Goal: Information Seeking & Learning: Find specific fact

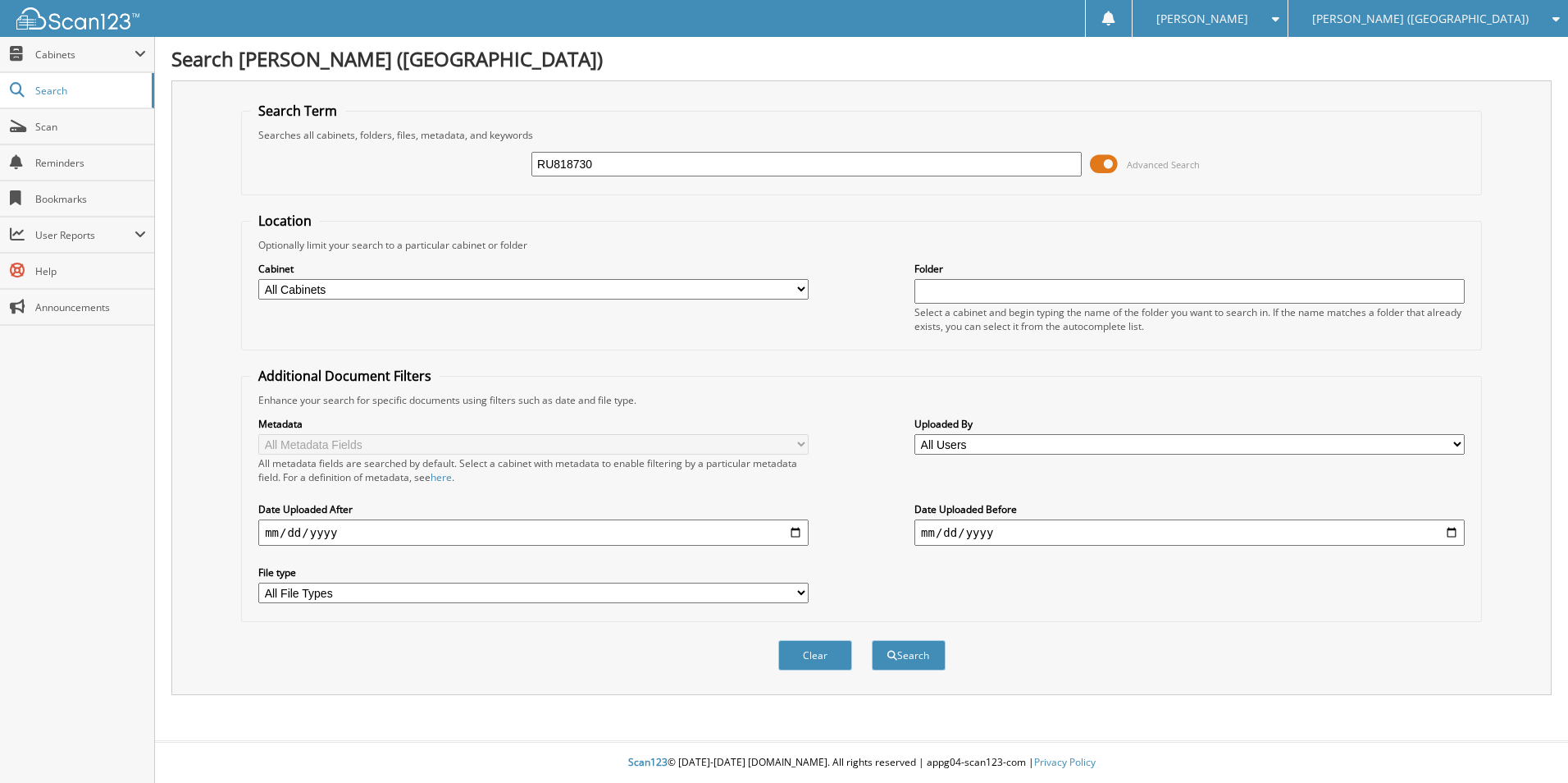
type input "RU818730"
click at [872, 640] on button "Search" at bounding box center [909, 655] width 74 height 31
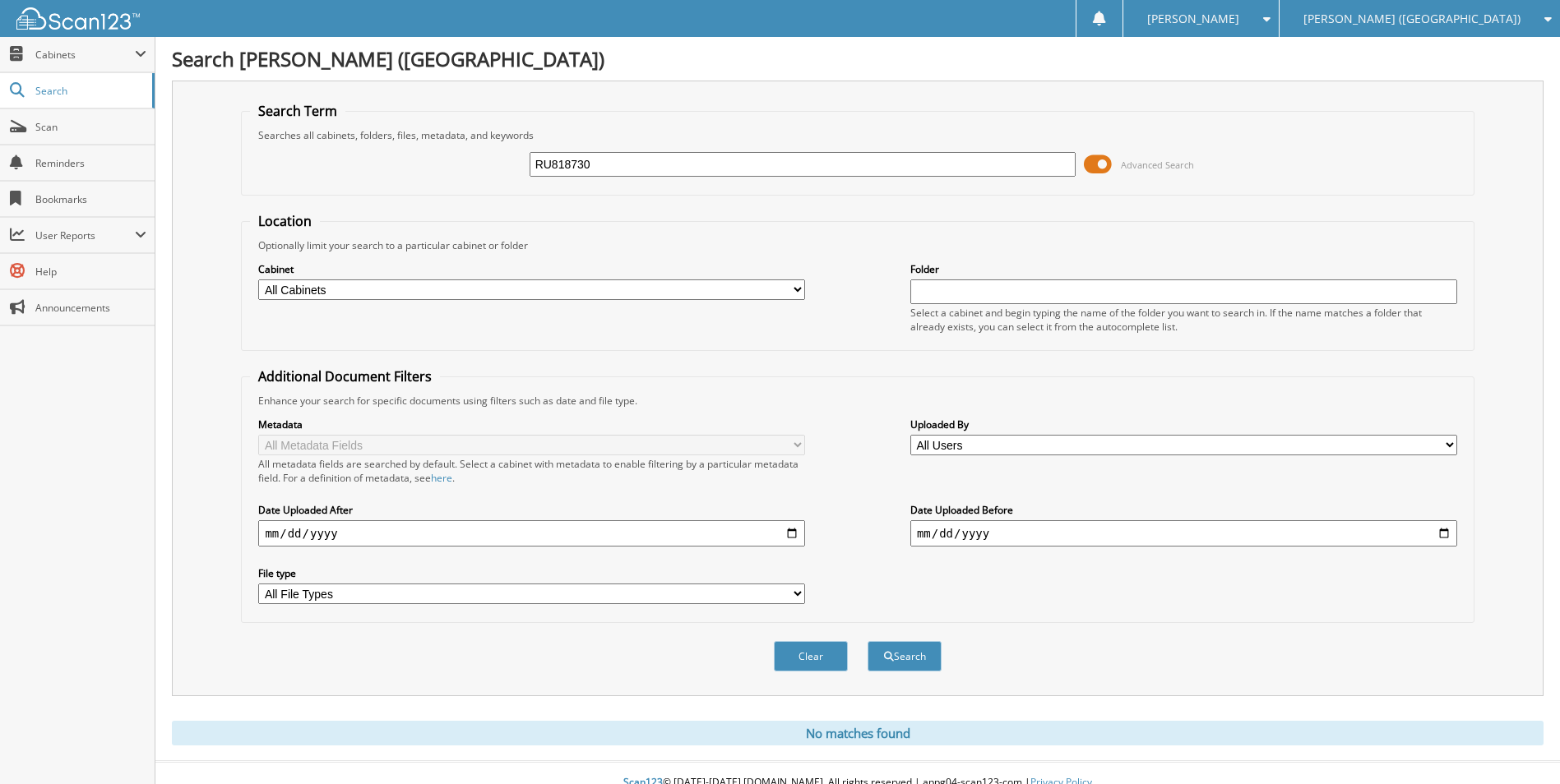
click at [1437, 29] on div "[PERSON_NAME] ([GEOGRAPHIC_DATA])" at bounding box center [1420, 18] width 264 height 37
click at [1423, 60] on link "[PERSON_NAME] Somerset Hyundai" at bounding box center [1419, 50] width 280 height 29
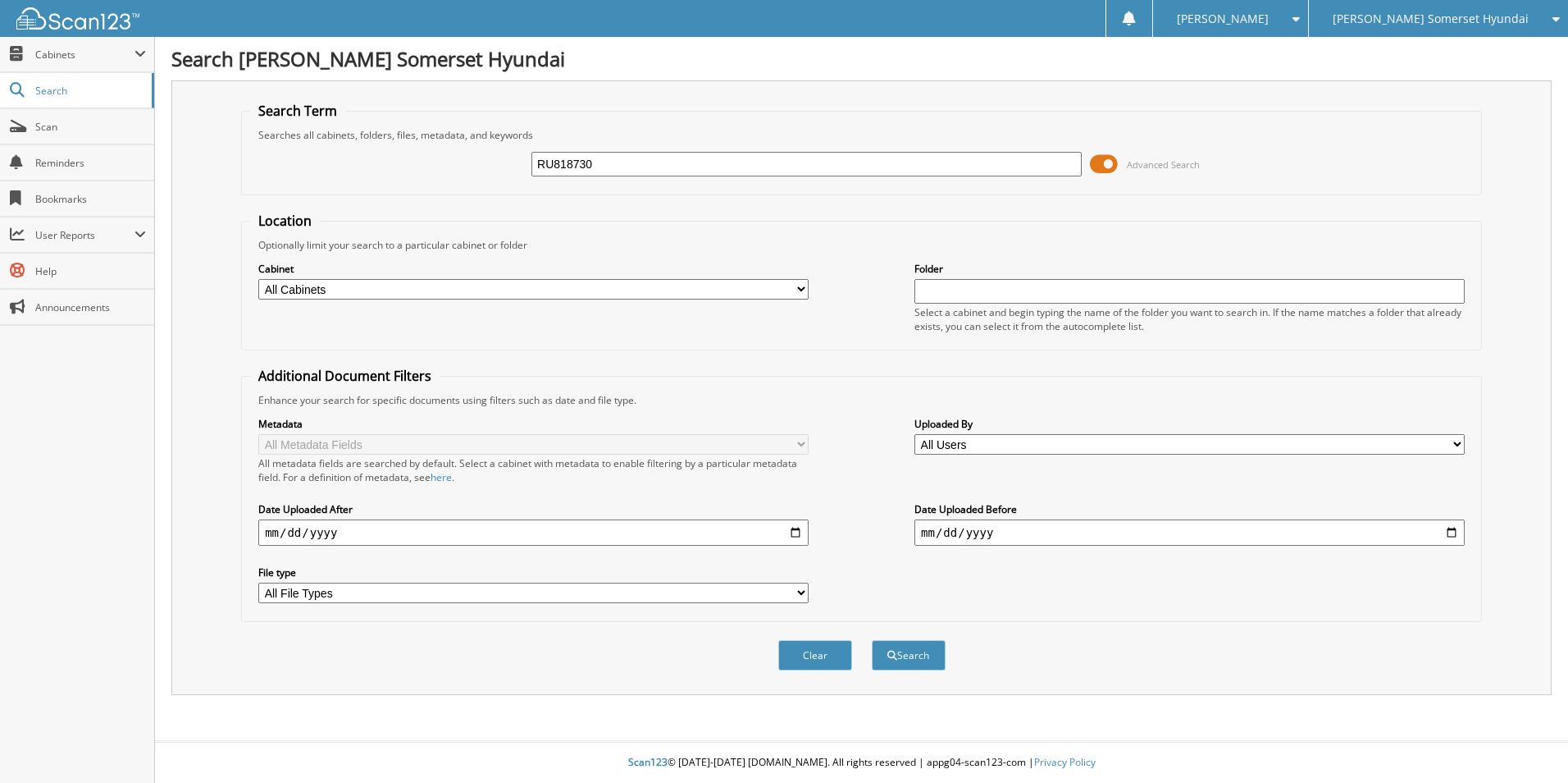
type input "RU818730"
click at [872, 640] on button "Search" at bounding box center [909, 655] width 74 height 31
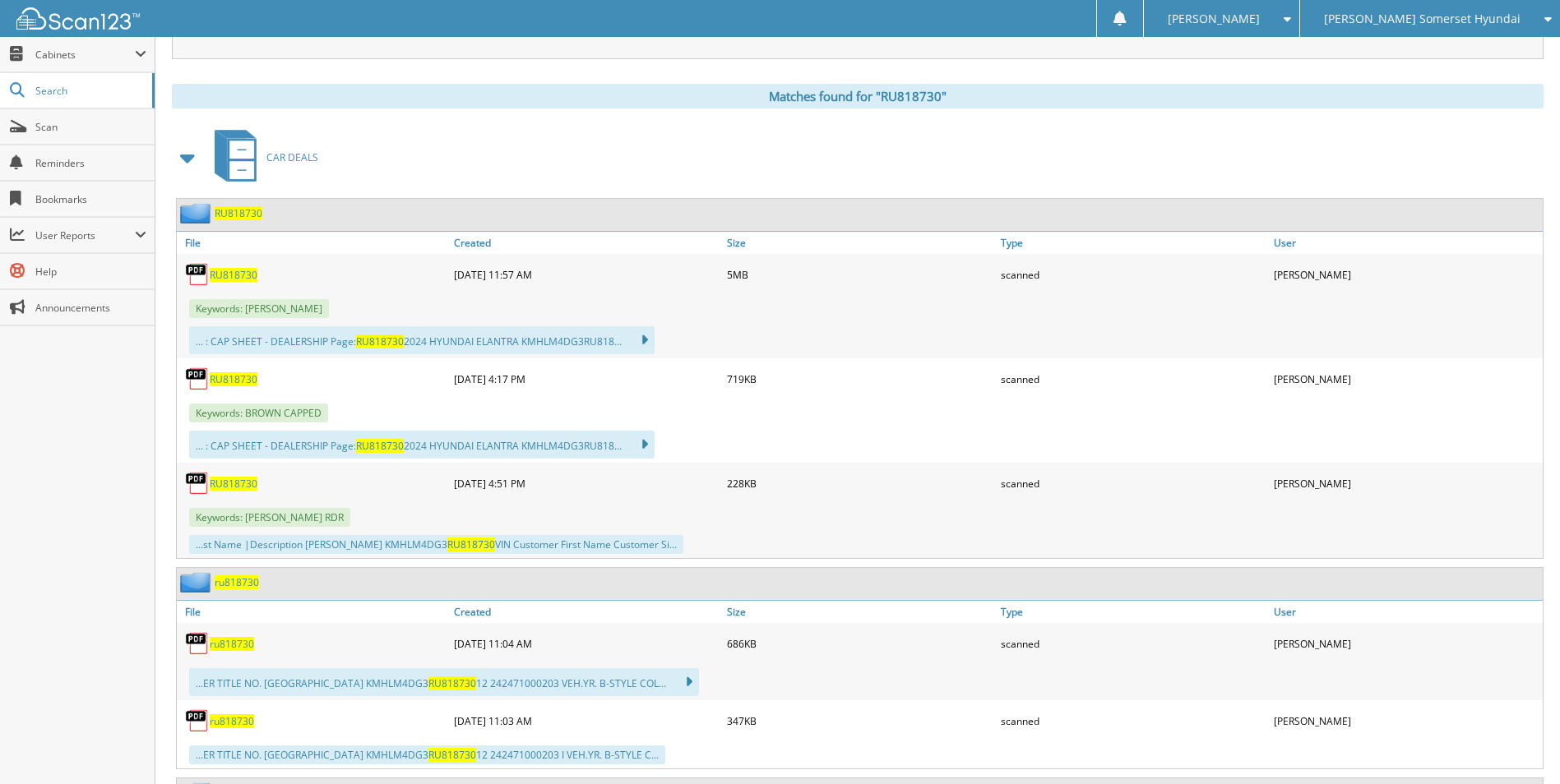
scroll to position [657, 0]
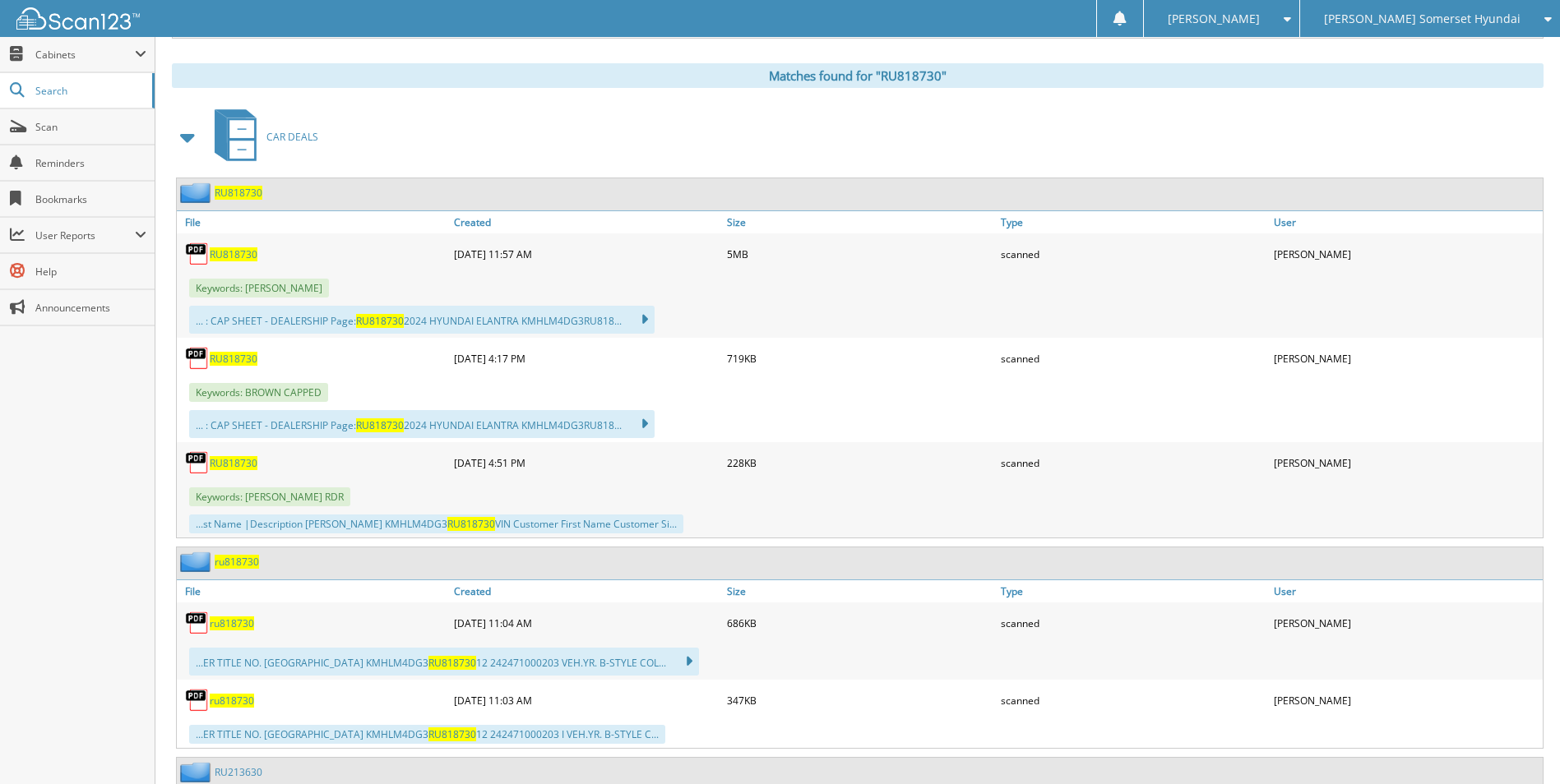
click at [232, 251] on span "RU818730" at bounding box center [233, 254] width 47 height 14
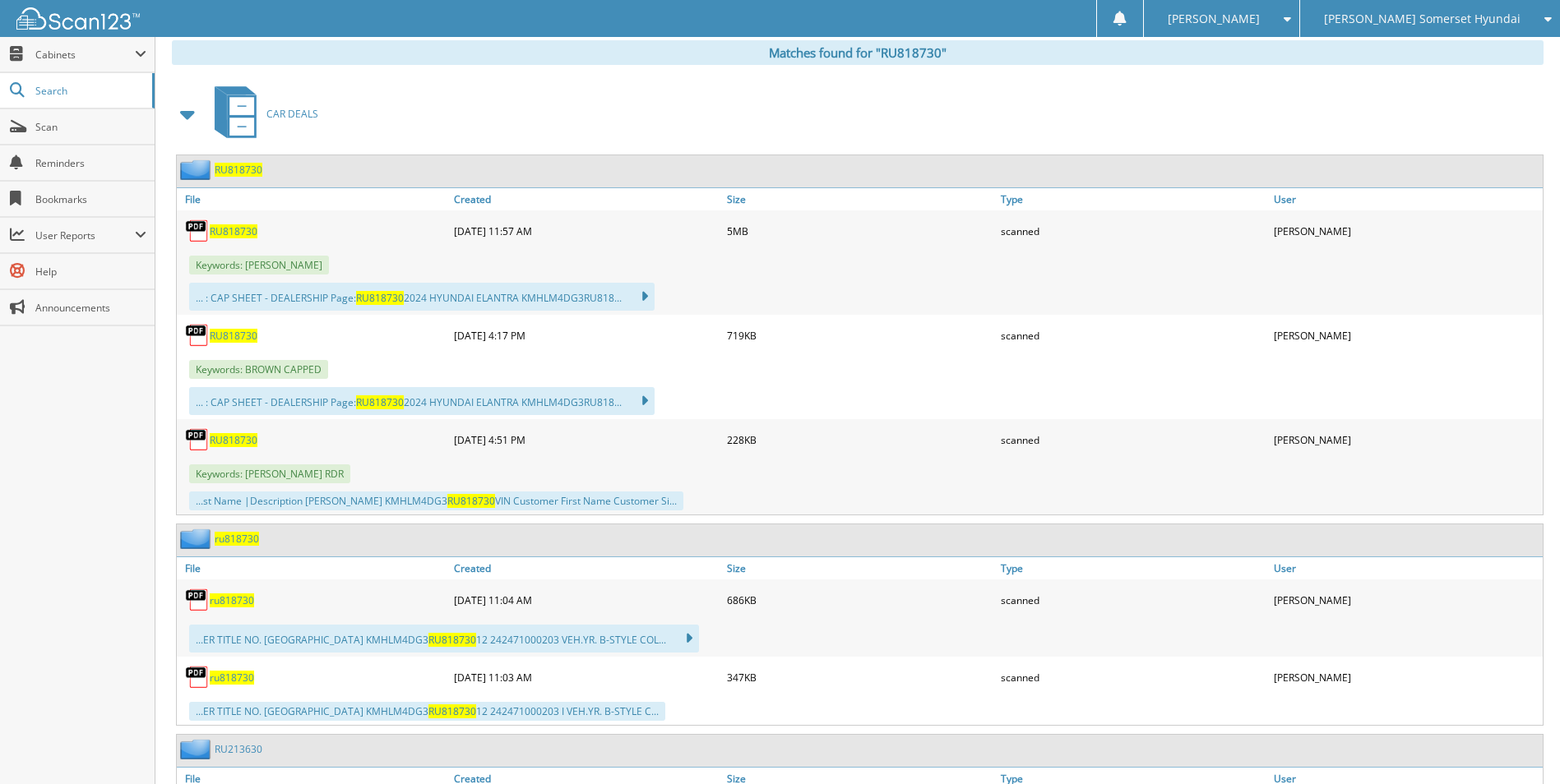
scroll to position [411, 0]
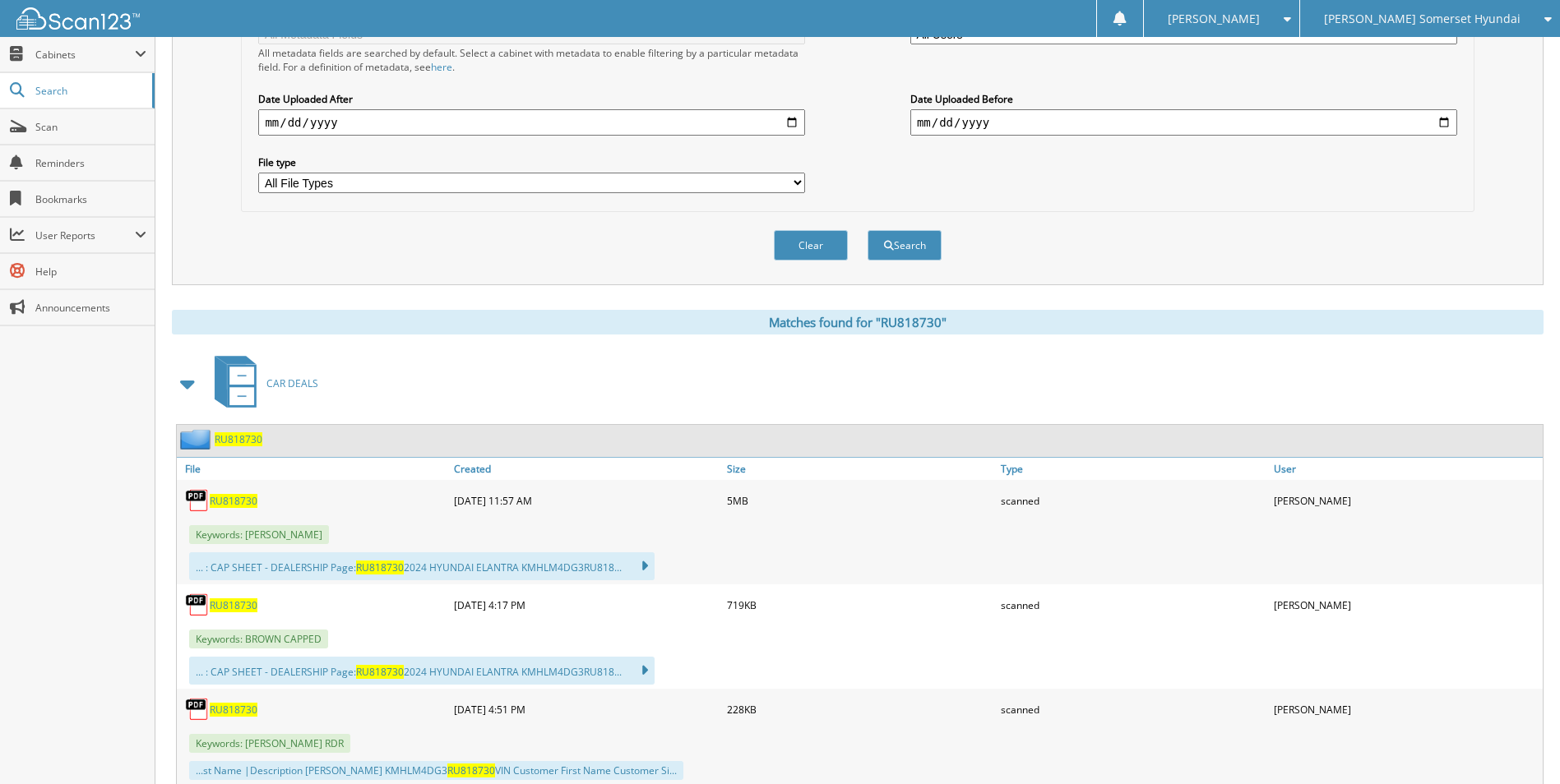
click at [240, 607] on span "RU818730" at bounding box center [233, 605] width 47 height 14
